Goal: Use online tool/utility: Utilize a website feature to perform a specific function

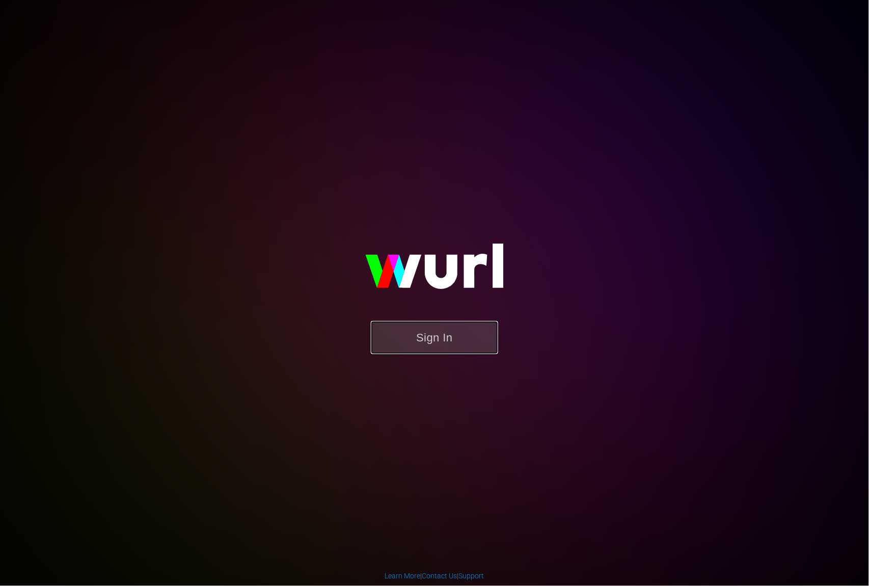
click at [443, 343] on button "Sign In" at bounding box center [434, 337] width 127 height 33
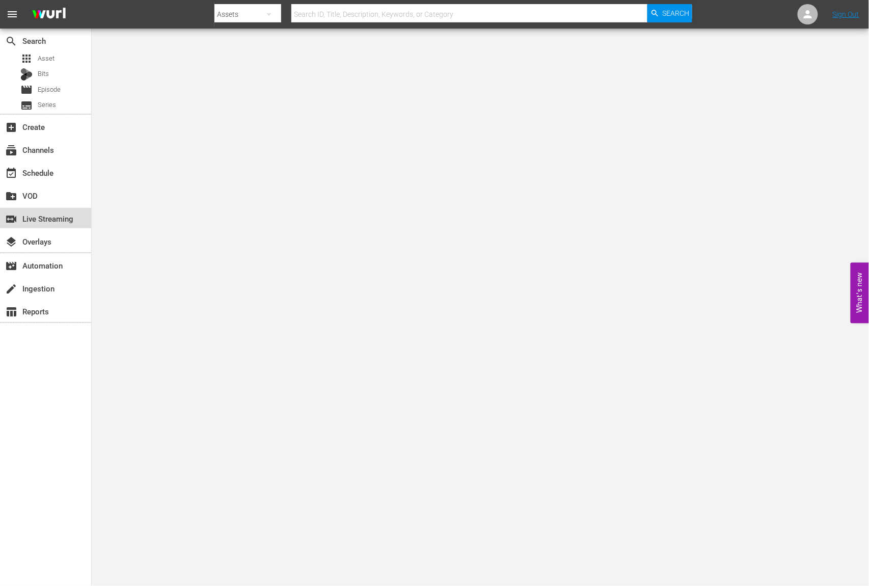
click at [57, 221] on div "switch_video Live Streaming" at bounding box center [28, 217] width 57 height 9
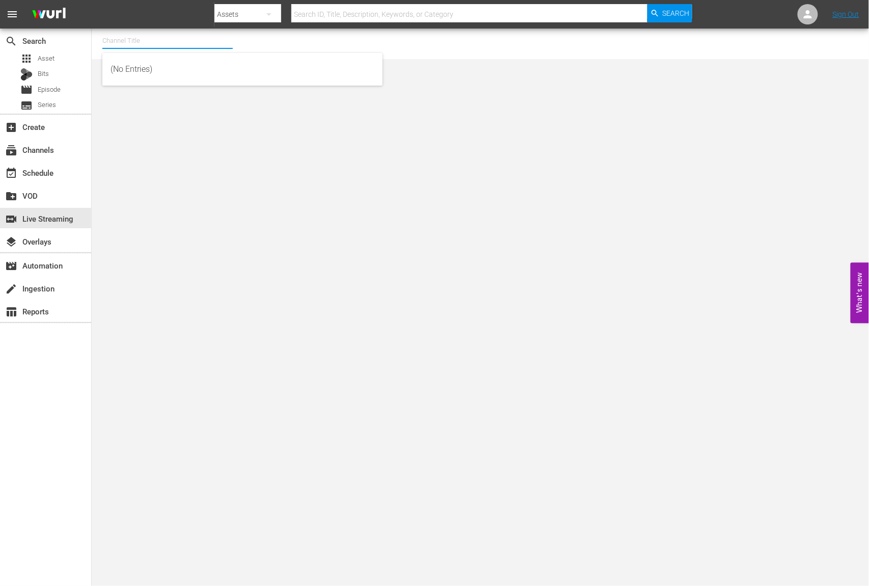
click at [140, 47] on input "text" at bounding box center [167, 41] width 130 height 24
click at [143, 36] on input "ACL" at bounding box center [167, 41] width 130 height 24
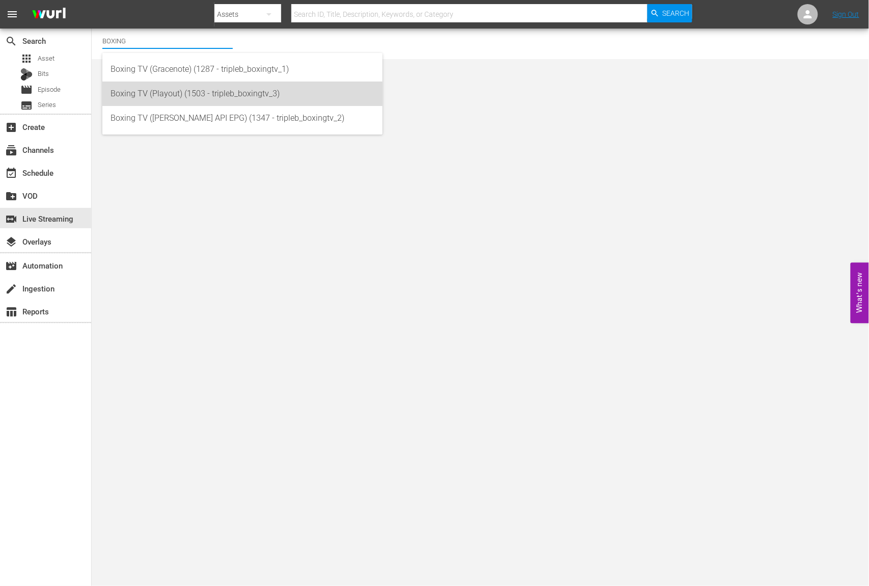
click at [175, 95] on div "Boxing TV (Playout) (1503 - tripleb_boxingtv_3)" at bounding box center [243, 94] width 264 height 24
type input "Boxing TV (Playout) (1503 - tripleb_boxingtv_3)"
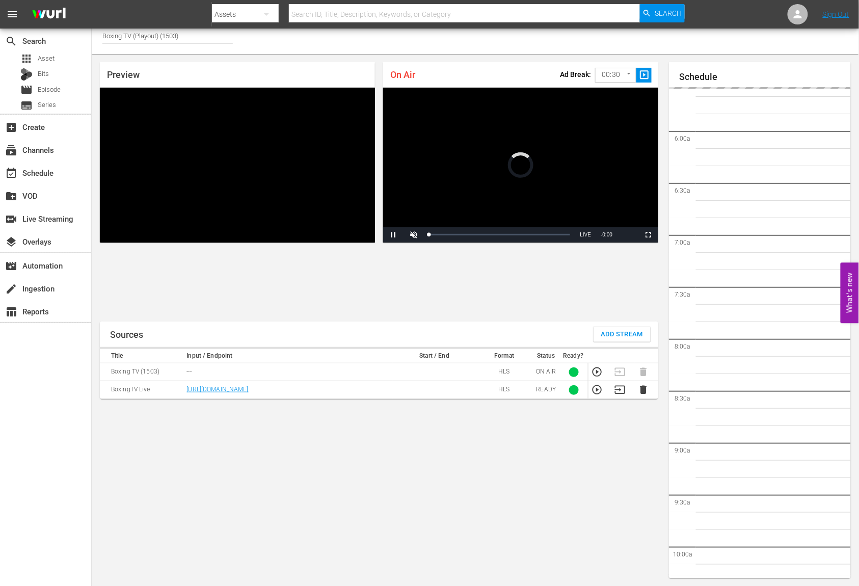
scroll to position [167, 0]
drag, startPoint x: 598, startPoint y: 372, endPoint x: 592, endPoint y: 376, distance: 6.9
click at [598, 372] on icon "button" at bounding box center [597, 371] width 9 height 9
